Goal: Check status

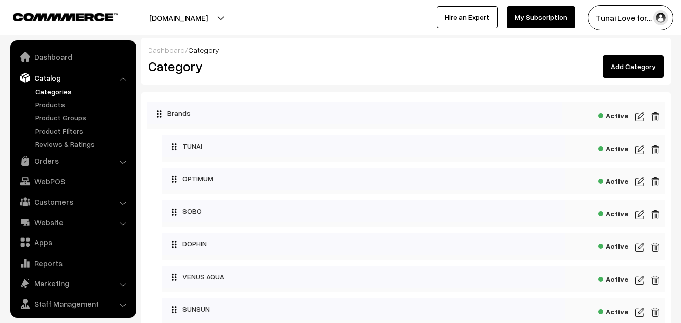
scroll to position [25, 0]
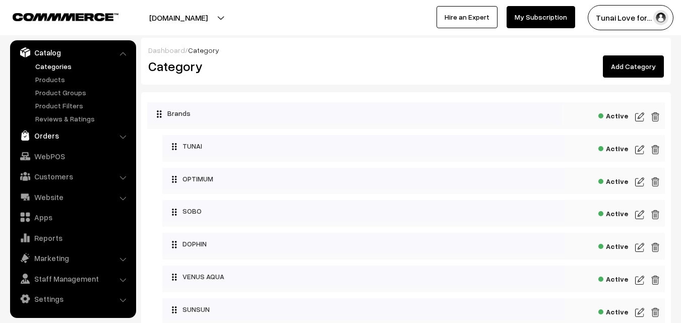
click at [44, 138] on link "Orders" at bounding box center [73, 135] width 120 height 18
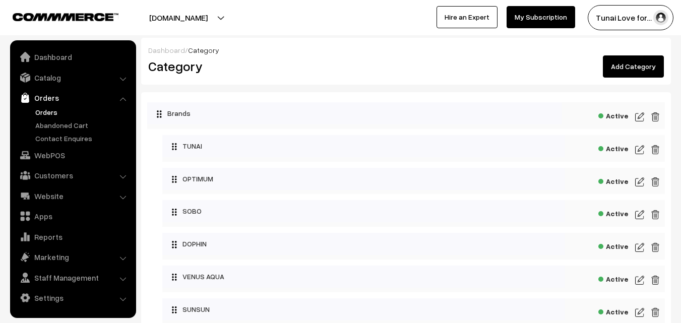
click at [44, 108] on link "Orders" at bounding box center [83, 112] width 100 height 11
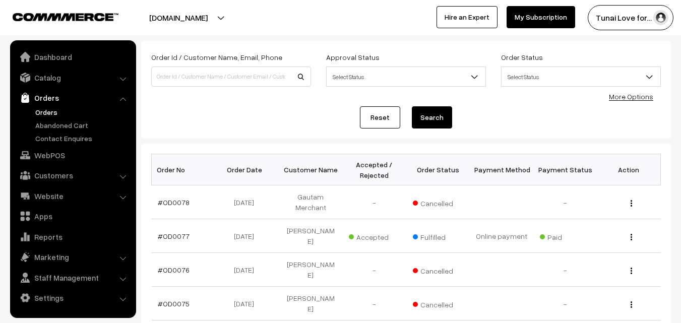
scroll to position [50, 0]
click at [181, 205] on link "#OD0078" at bounding box center [174, 203] width 32 height 9
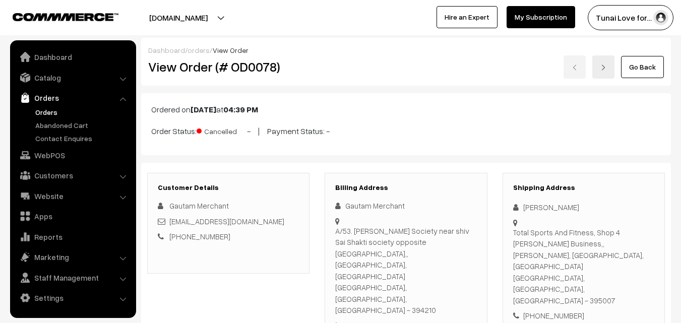
click at [644, 70] on link "Go Back" at bounding box center [642, 67] width 43 height 22
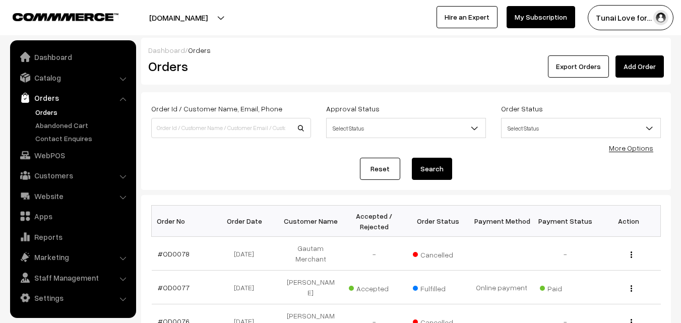
scroll to position [101, 0]
